Goal: Find specific page/section: Find specific page/section

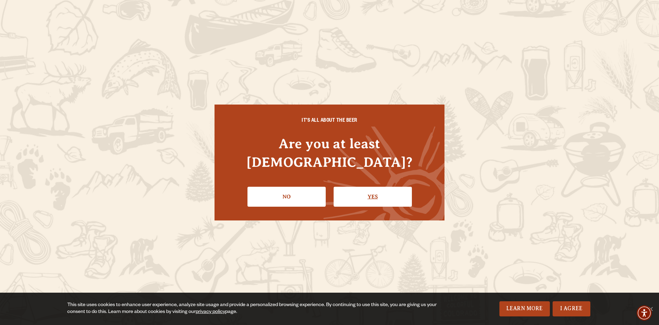
click at [373, 190] on link "Yes" at bounding box center [373, 196] width 78 height 20
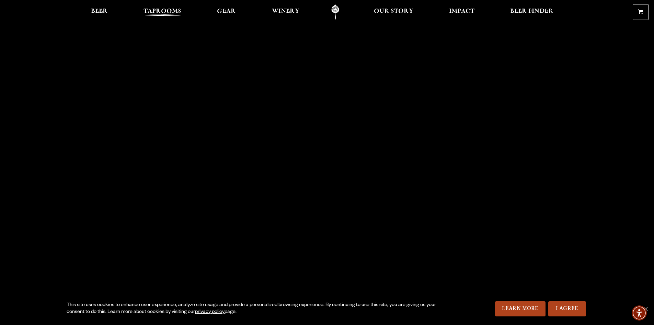
click at [155, 11] on span "Taprooms" at bounding box center [163, 11] width 38 height 5
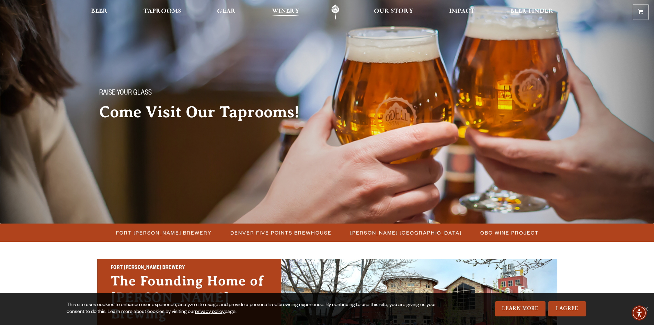
click at [294, 9] on span "Winery" at bounding box center [285, 11] width 27 height 5
